Goal: Find specific page/section: Find specific page/section

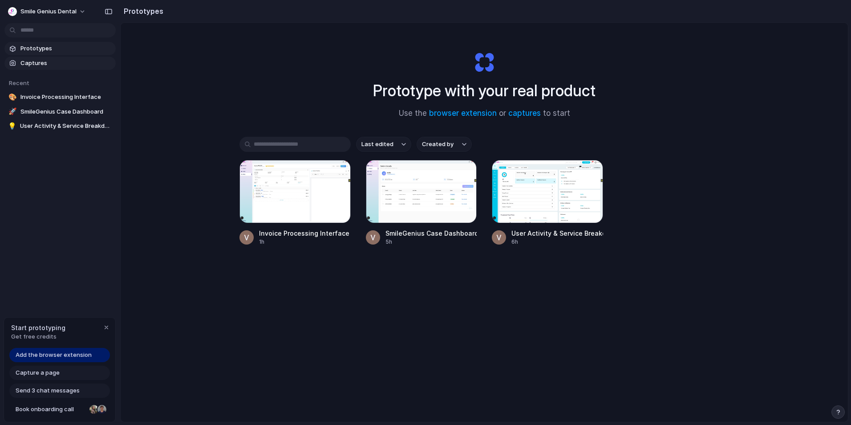
click at [48, 62] on span "Captures" at bounding box center [66, 63] width 92 height 9
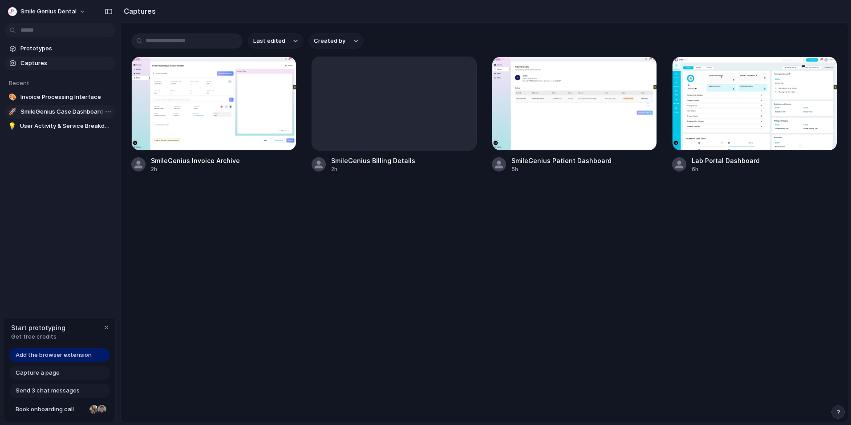
click at [61, 113] on span "SmileGenius Case Dashboard" at bounding box center [66, 111] width 92 height 9
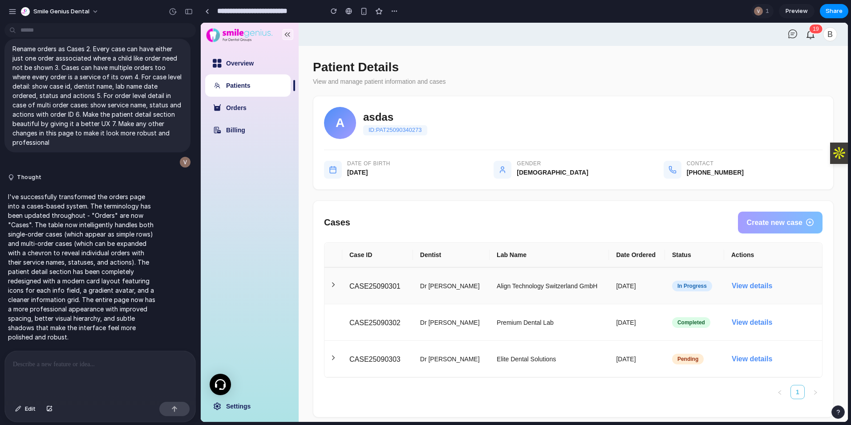
click at [461, 288] on td "Dr [PERSON_NAME]" at bounding box center [451, 286] width 77 height 37
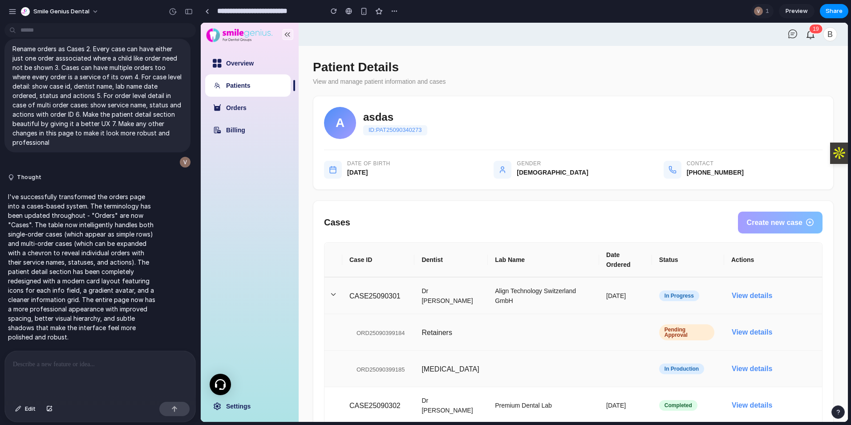
click at [458, 290] on td "Dr [PERSON_NAME]" at bounding box center [451, 295] width 73 height 37
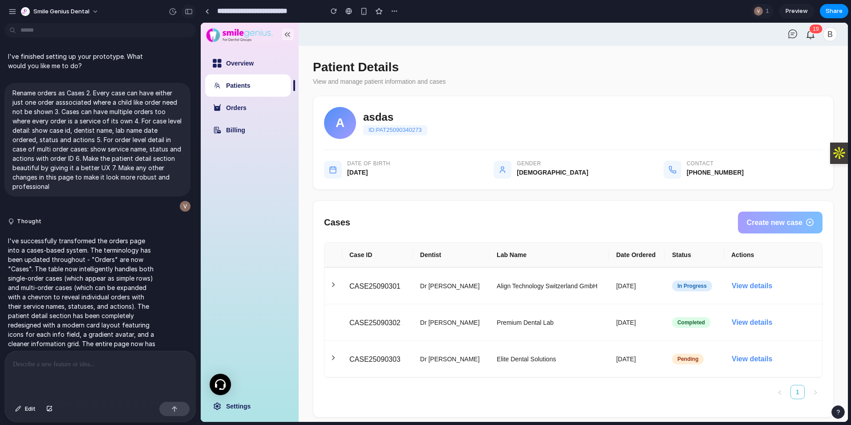
click at [191, 14] on div "button" at bounding box center [189, 11] width 8 height 6
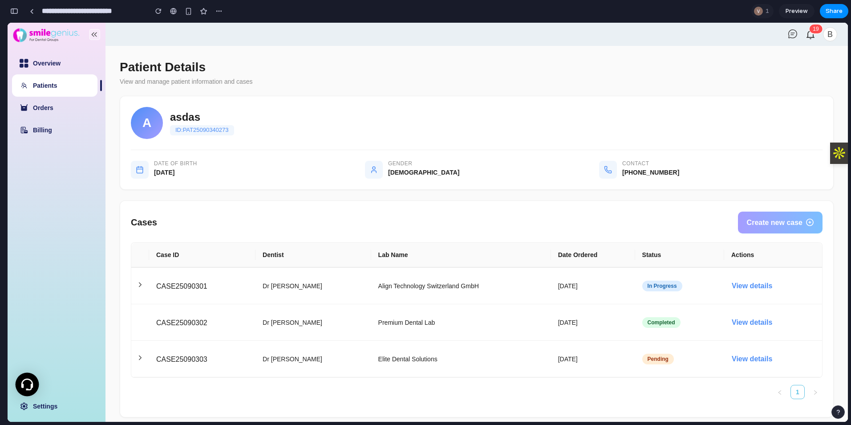
click at [28, 382] on img at bounding box center [27, 384] width 12 height 12
click at [21, 391] on div at bounding box center [28, 385] width 24 height 24
click at [41, 407] on link "Settings" at bounding box center [45, 405] width 24 height 7
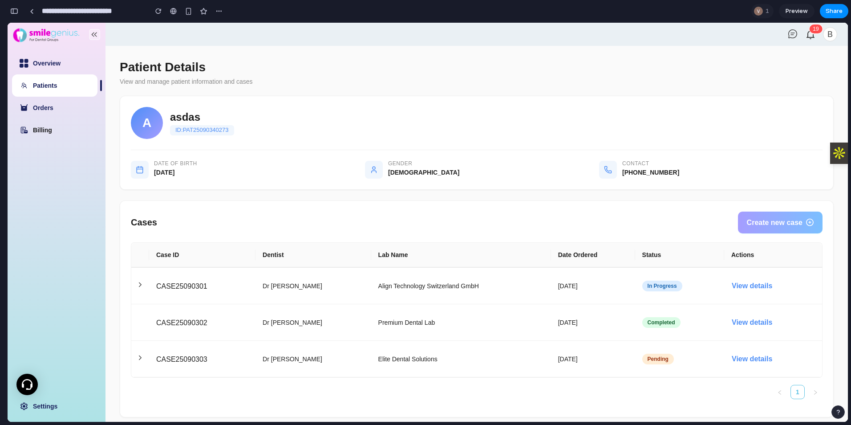
click at [33, 134] on link "Billing" at bounding box center [42, 129] width 19 height 7
click at [43, 108] on link "Orders" at bounding box center [43, 107] width 20 height 7
click at [46, 60] on link "Overview" at bounding box center [47, 63] width 28 height 7
click at [203, 134] on p "ID: PAT25090340273" at bounding box center [202, 130] width 64 height 10
click at [199, 172] on span "[DATE]" at bounding box center [254, 172] width 200 height 7
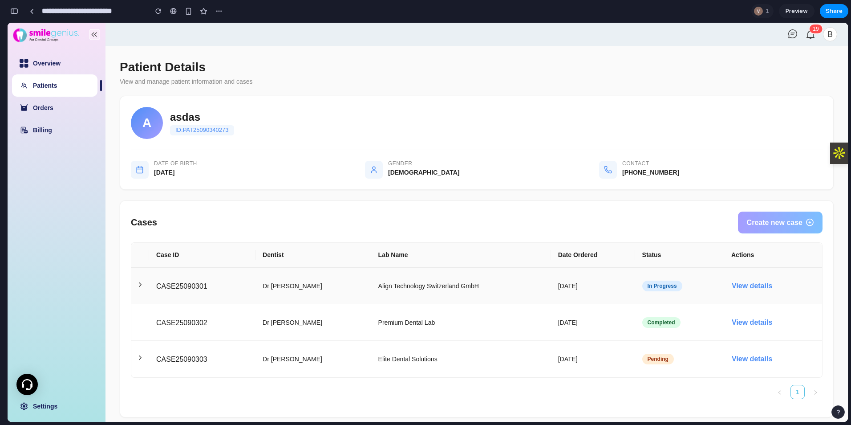
click at [422, 284] on td "Align Technology Switzerland GmbH" at bounding box center [461, 286] width 180 height 37
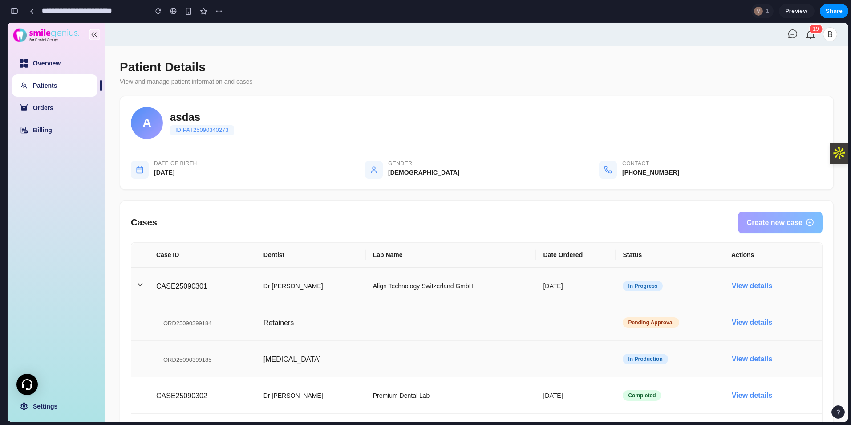
scroll to position [83, 0]
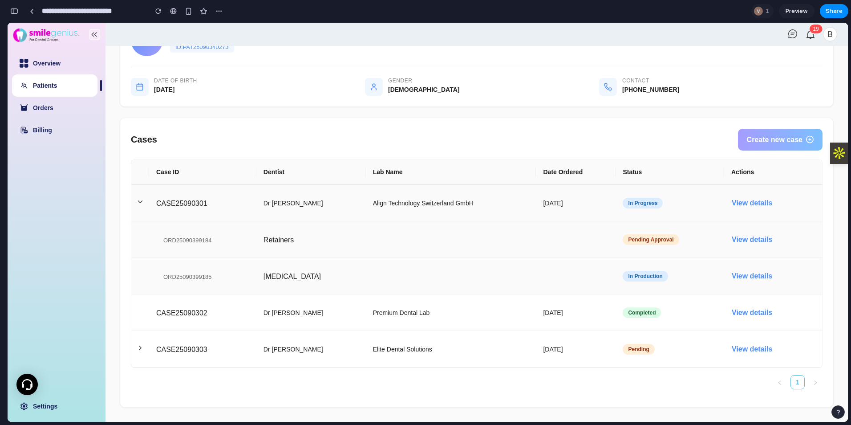
click at [423, 215] on td "Align Technology Switzerland GmbH" at bounding box center [451, 203] width 171 height 37
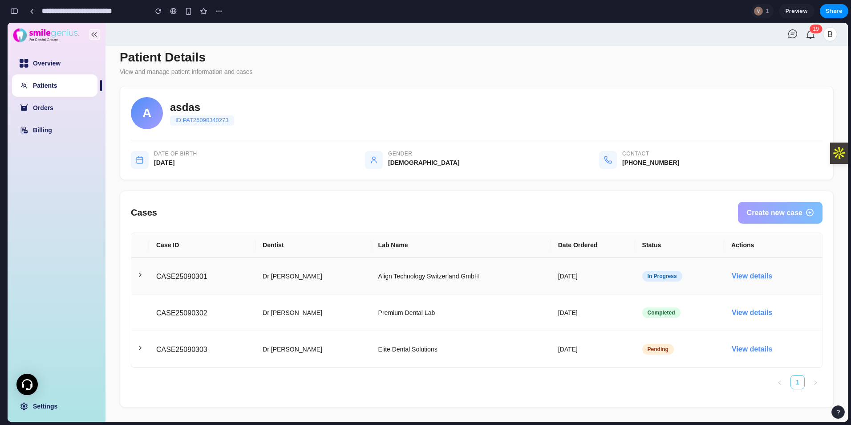
click at [510, 278] on td "Align Technology Switzerland GmbH" at bounding box center [461, 276] width 180 height 37
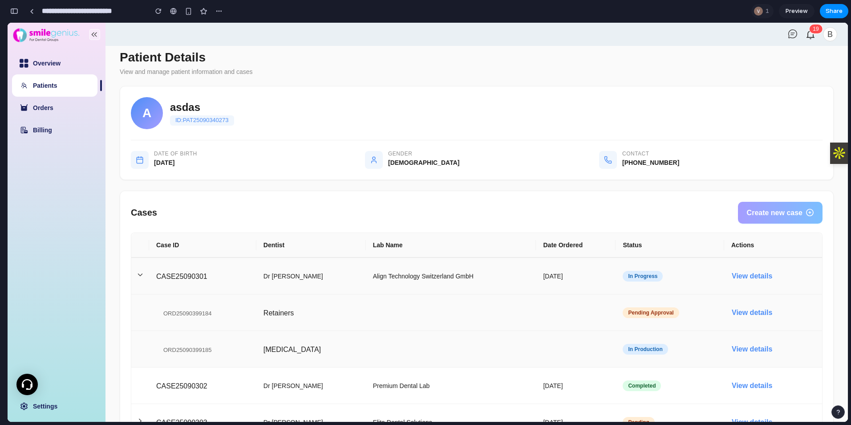
scroll to position [83, 0]
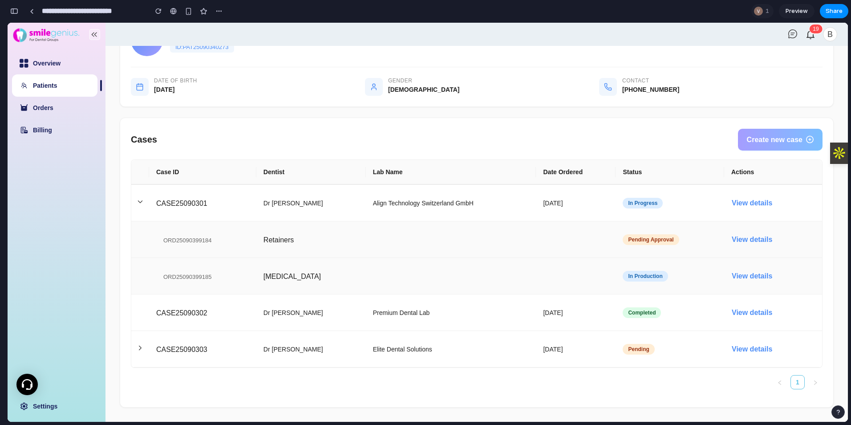
click at [480, 251] on td "Retainers" at bounding box center [396, 239] width 280 height 37
click at [486, 210] on td "Align Technology Switzerland GmbH" at bounding box center [451, 203] width 171 height 37
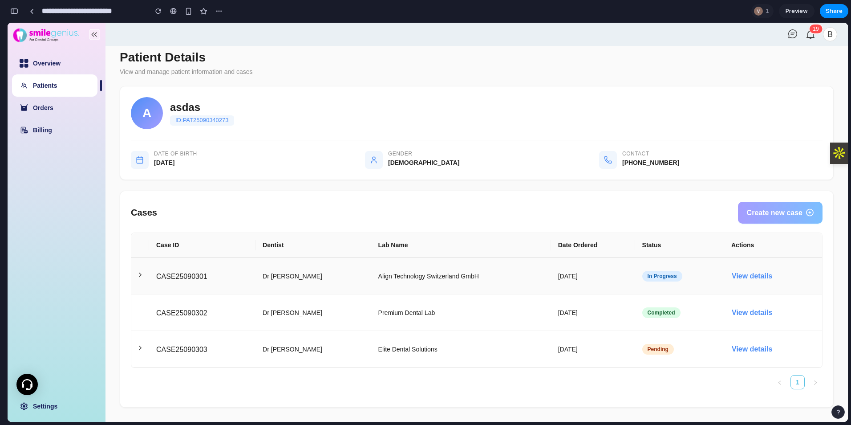
click at [471, 273] on td "Align Technology Switzerland GmbH" at bounding box center [461, 276] width 180 height 37
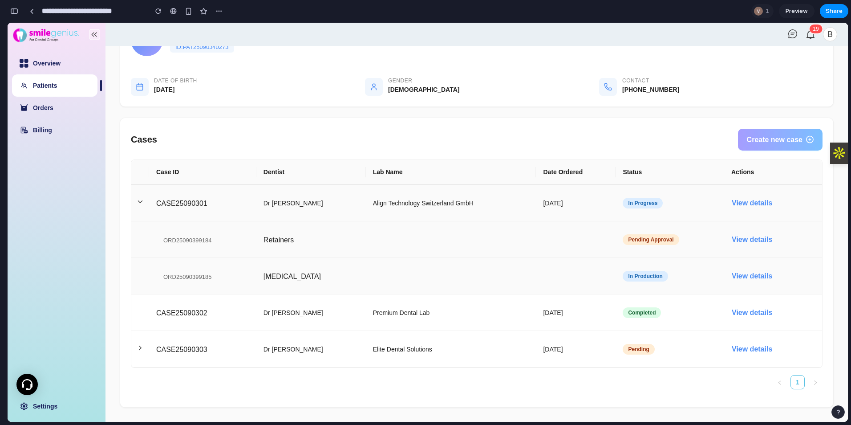
click at [462, 201] on td "Align Technology Switzerland GmbH" at bounding box center [451, 203] width 171 height 37
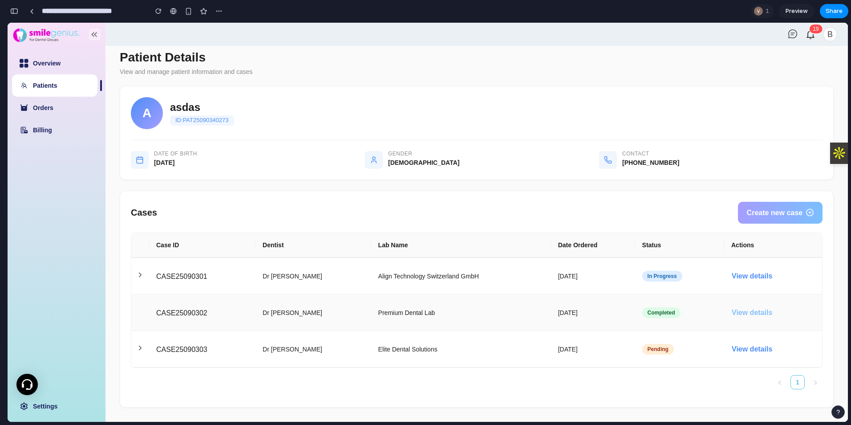
click at [748, 313] on span "View details" at bounding box center [752, 312] width 41 height 7
click at [740, 310] on span "View details" at bounding box center [752, 312] width 41 height 7
click at [745, 279] on span "View details" at bounding box center [752, 275] width 41 height 7
click at [741, 348] on span "View details" at bounding box center [752, 348] width 41 height 7
click at [630, 341] on td "[DATE]" at bounding box center [593, 349] width 84 height 37
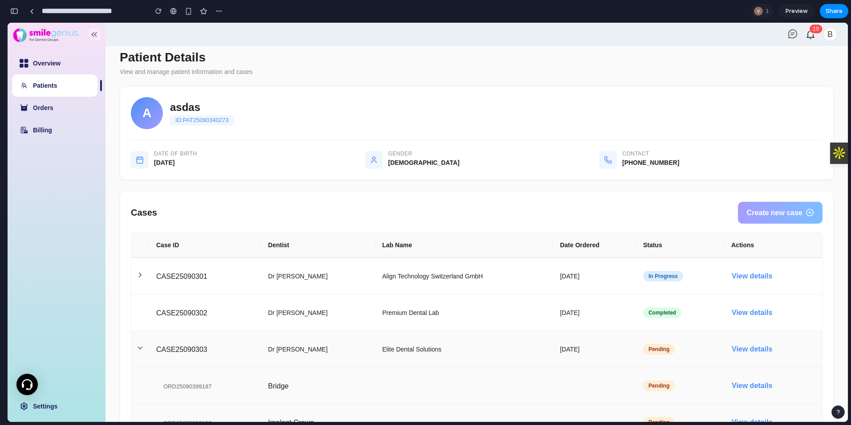
click at [578, 346] on td "[DATE]" at bounding box center [594, 349] width 83 height 37
click at [578, 346] on td "[DATE]" at bounding box center [593, 349] width 84 height 37
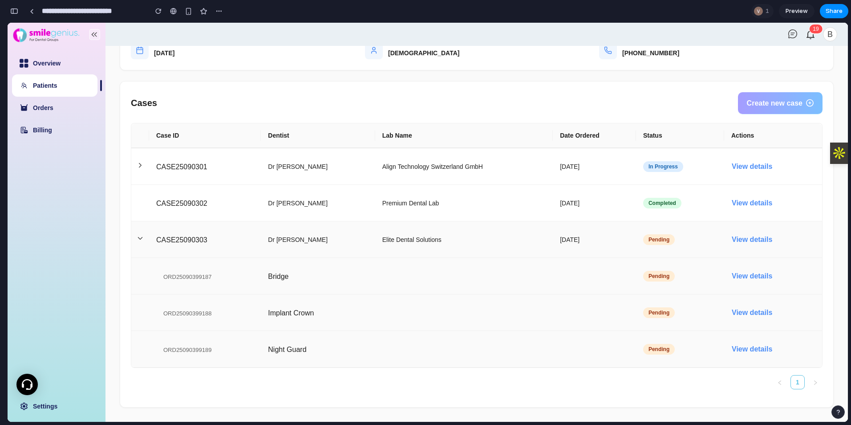
scroll to position [0, 0]
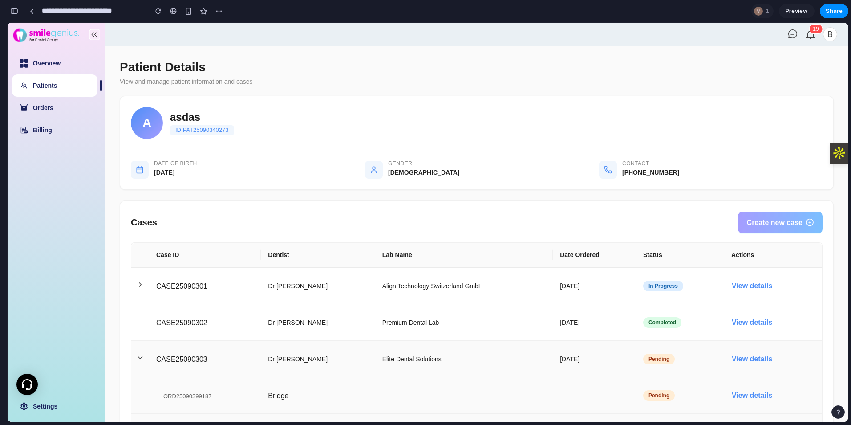
click at [508, 362] on td "Elite Dental Solutions" at bounding box center [464, 359] width 178 height 37
click at [546, 73] on h3 "Patient Details" at bounding box center [477, 67] width 714 height 14
click at [225, 130] on p "ID: PAT25090340273" at bounding box center [202, 130] width 64 height 10
drag, startPoint x: 225, startPoint y: 130, endPoint x: 357, endPoint y: 101, distance: 134.5
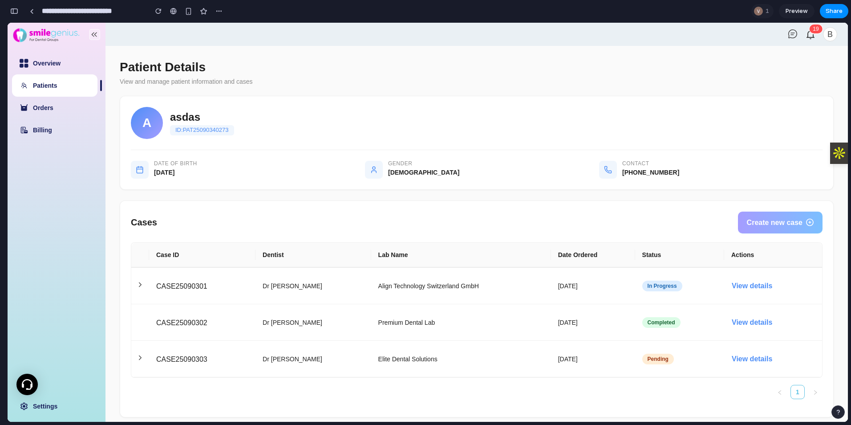
click at [357, 101] on div "A asdas ID: PAT25090340273 Date of Birth [DEMOGRAPHIC_DATA] Gender [DEMOGRAPHIC…" at bounding box center [477, 143] width 714 height 94
click at [508, 295] on td "Align Technology Switzerland GmbH" at bounding box center [461, 286] width 180 height 37
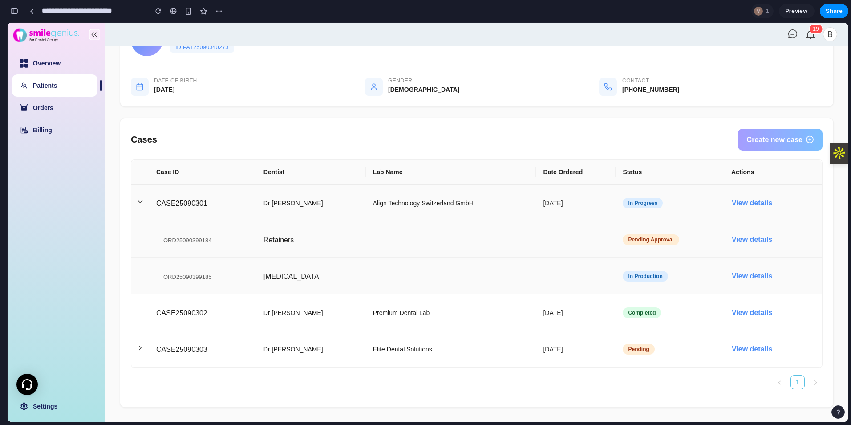
click at [536, 215] on td "[DATE]" at bounding box center [576, 203] width 80 height 37
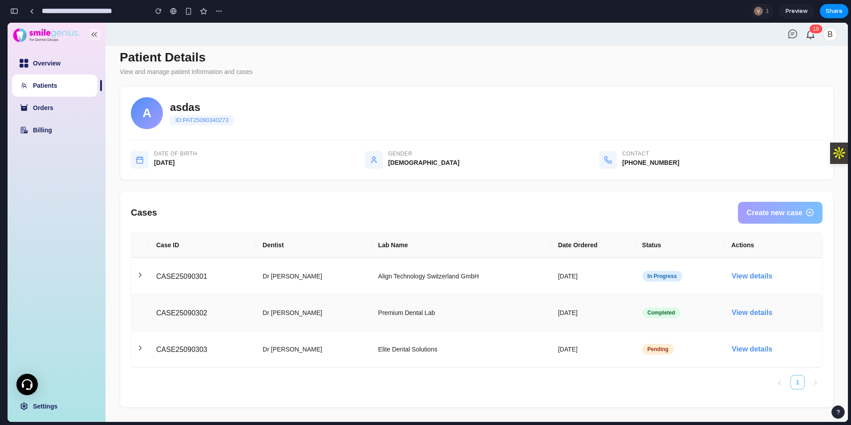
click at [484, 317] on td "Premium Dental Lab" at bounding box center [461, 312] width 180 height 37
click at [400, 313] on td "Premium Dental Lab" at bounding box center [461, 312] width 180 height 37
click at [285, 307] on td "Dr [PERSON_NAME]" at bounding box center [314, 312] width 116 height 37
click at [190, 306] on td "CASE25090302" at bounding box center [202, 312] width 106 height 37
click at [185, 355] on td "CASE25090303" at bounding box center [202, 349] width 106 height 37
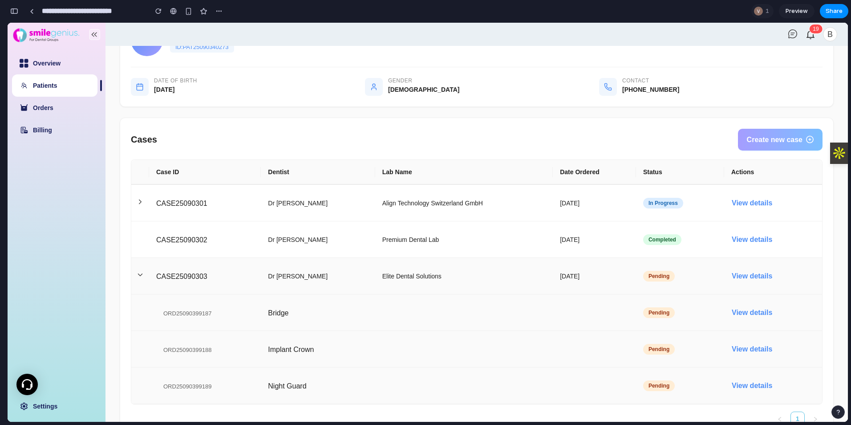
click at [296, 280] on td "Dr [PERSON_NAME]" at bounding box center [318, 276] width 114 height 37
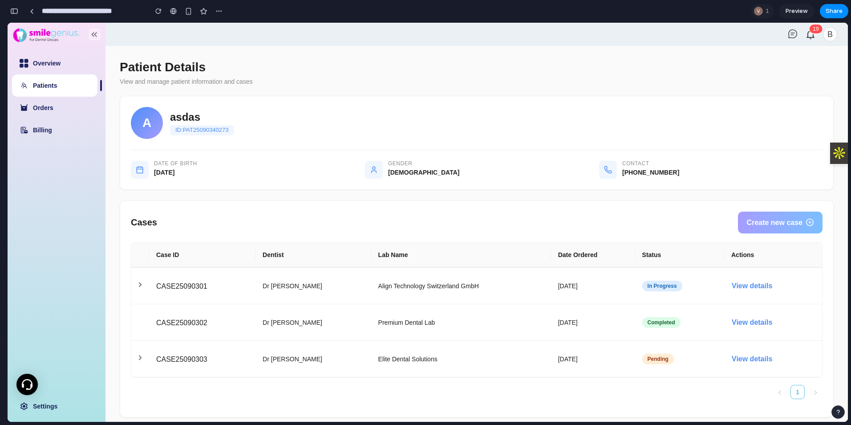
click at [94, 34] on icon at bounding box center [95, 34] width 3 height 4
click at [10, 10] on div "button" at bounding box center [14, 11] width 8 height 6
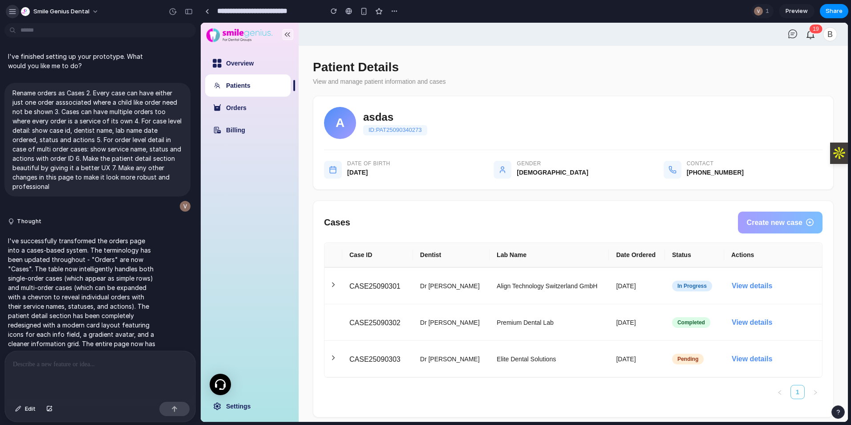
click at [9, 8] on div "button" at bounding box center [12, 12] width 8 height 8
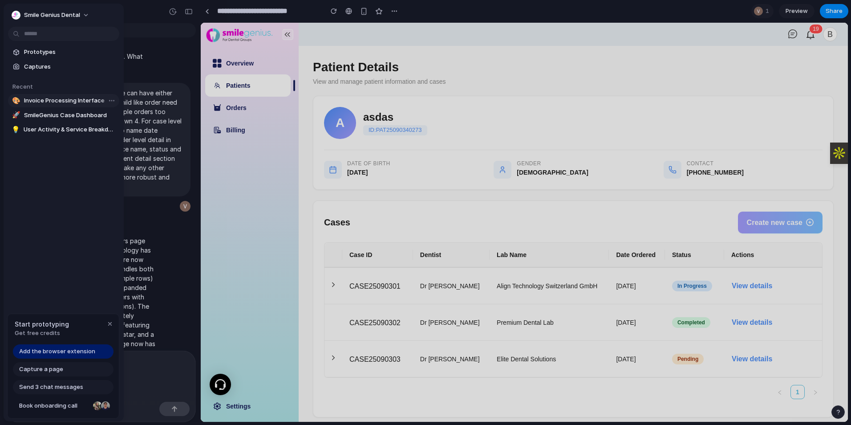
click at [42, 101] on span "Invoice Processing Interface" at bounding box center [70, 100] width 92 height 9
type input "**********"
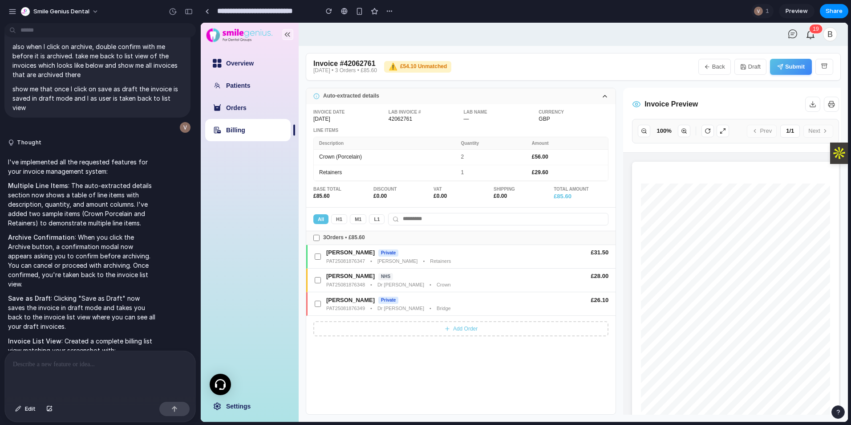
scroll to position [2430, 0]
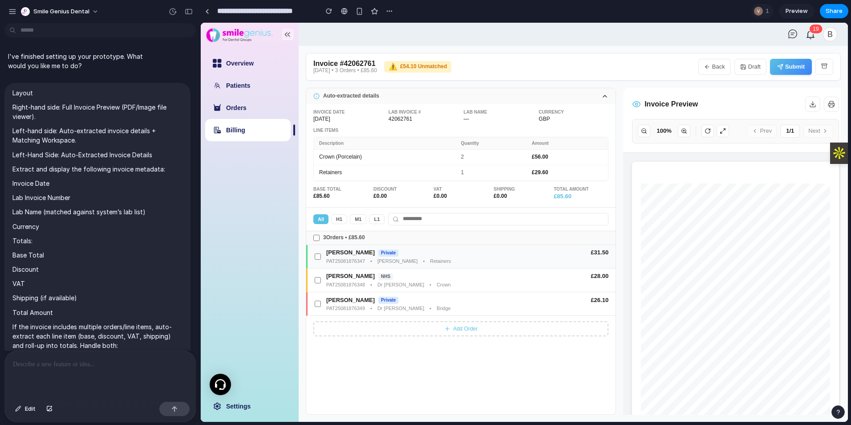
click at [366, 259] on div "PAT25081876347 • [PERSON_NAME] • Retainers" at bounding box center [467, 261] width 282 height 6
click at [360, 284] on span "PAT25081876348" at bounding box center [345, 285] width 39 height 6
click at [360, 301] on span "[PERSON_NAME]" at bounding box center [350, 300] width 49 height 7
click at [455, 342] on div "3 Orders • £ 85.60 [PERSON_NAME] Private £ 31.50 PAT25081876347 • [PERSON_NAME]…" at bounding box center [460, 322] width 309 height 183
click at [281, 344] on div "Overview Patients Orders Billing Settings" at bounding box center [250, 222] width 98 height 399
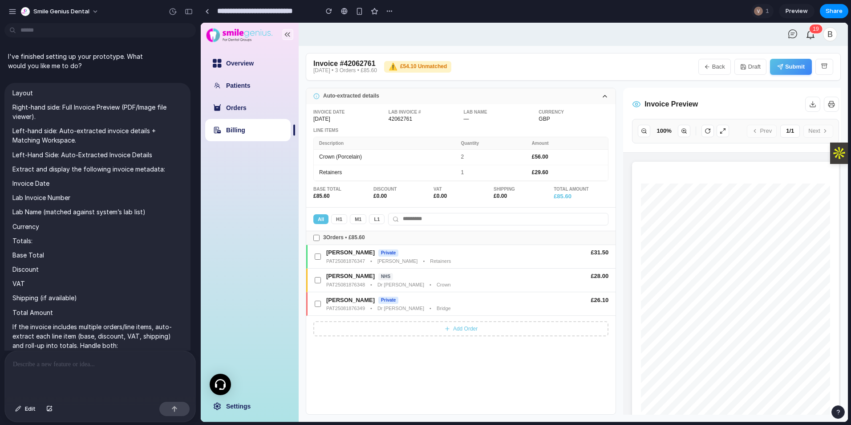
click at [233, 299] on div "Overview Patients Orders Billing Settings" at bounding box center [250, 222] width 98 height 399
click at [422, 37] on header "1 9 B" at bounding box center [573, 34] width 549 height 23
